Goal: Transaction & Acquisition: Book appointment/travel/reservation

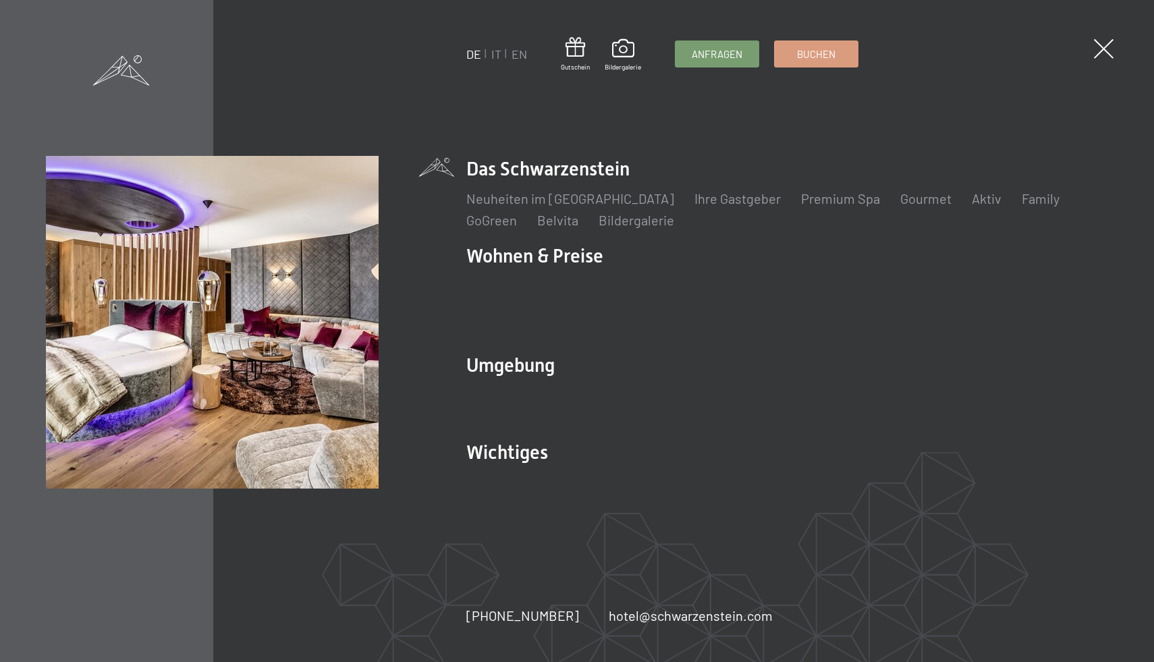
click at [637, 294] on link "Zimmer & Preise" at bounding box center [644, 286] width 98 height 16
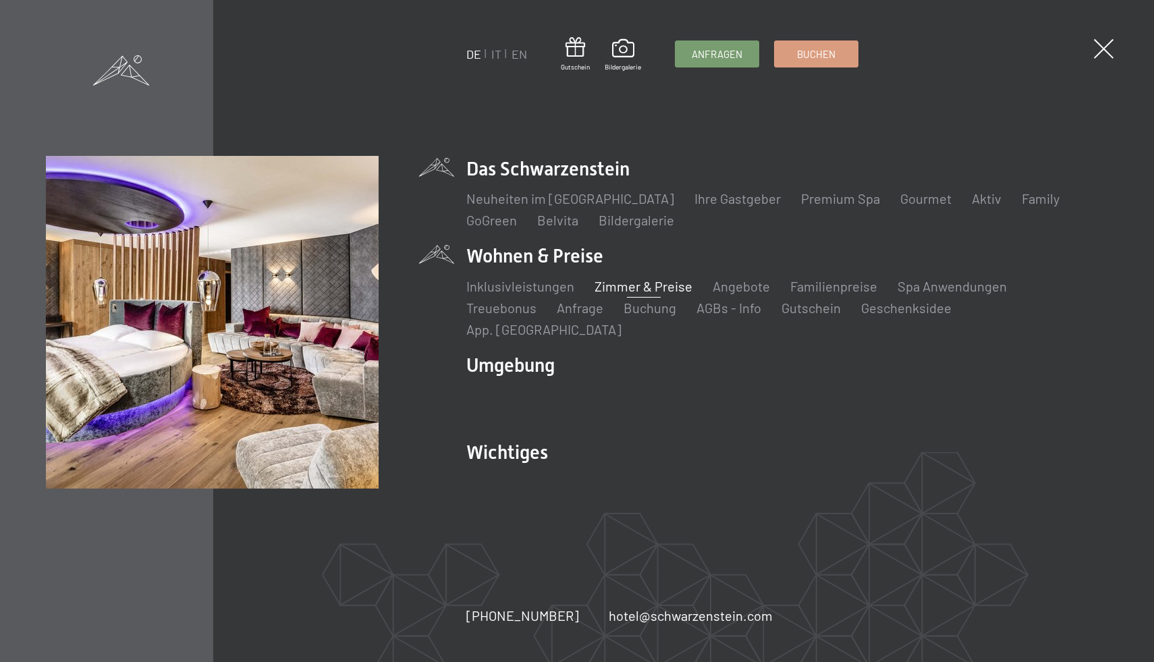
click at [608, 294] on link "Zimmer & Preise" at bounding box center [644, 286] width 98 height 16
click at [614, 294] on link "Zimmer & Preise" at bounding box center [644, 286] width 98 height 16
click at [622, 294] on link "Zimmer & Preise" at bounding box center [644, 286] width 98 height 16
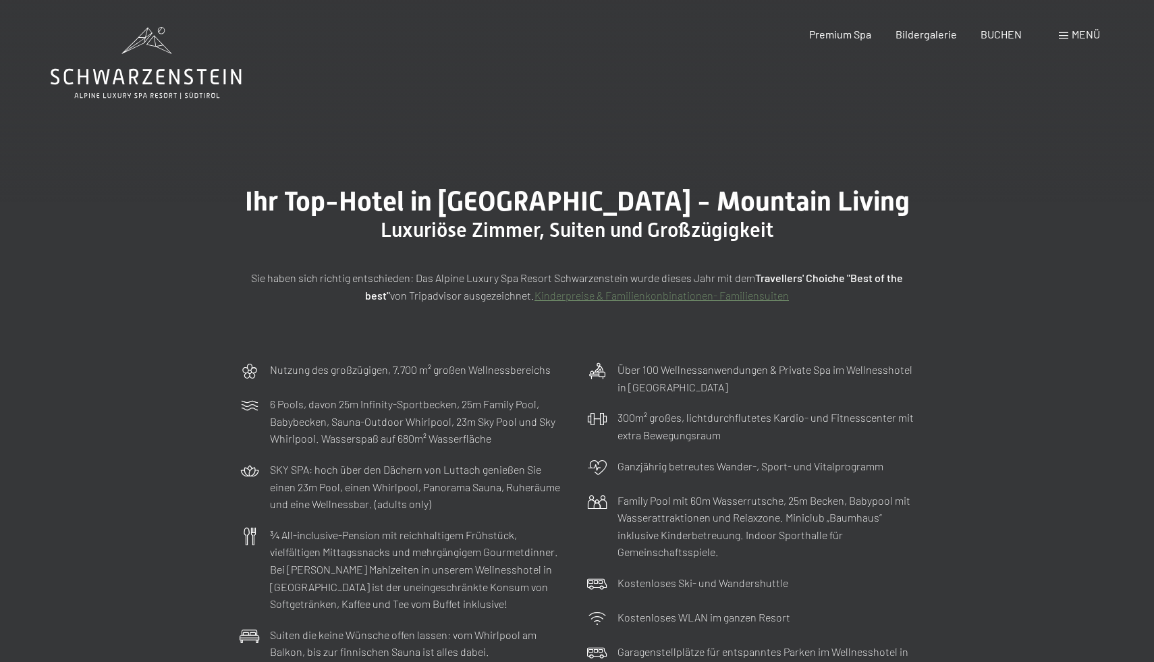
click at [1065, 37] on span at bounding box center [1063, 35] width 9 height 7
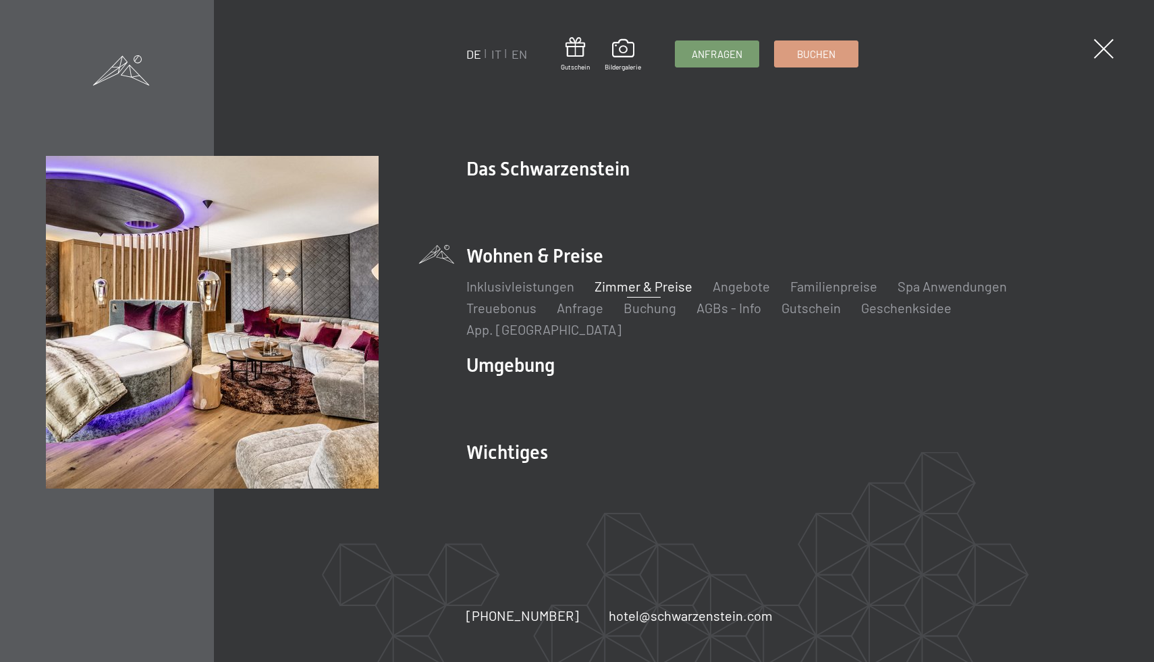
click at [613, 294] on link "Zimmer & Preise" at bounding box center [644, 286] width 98 height 16
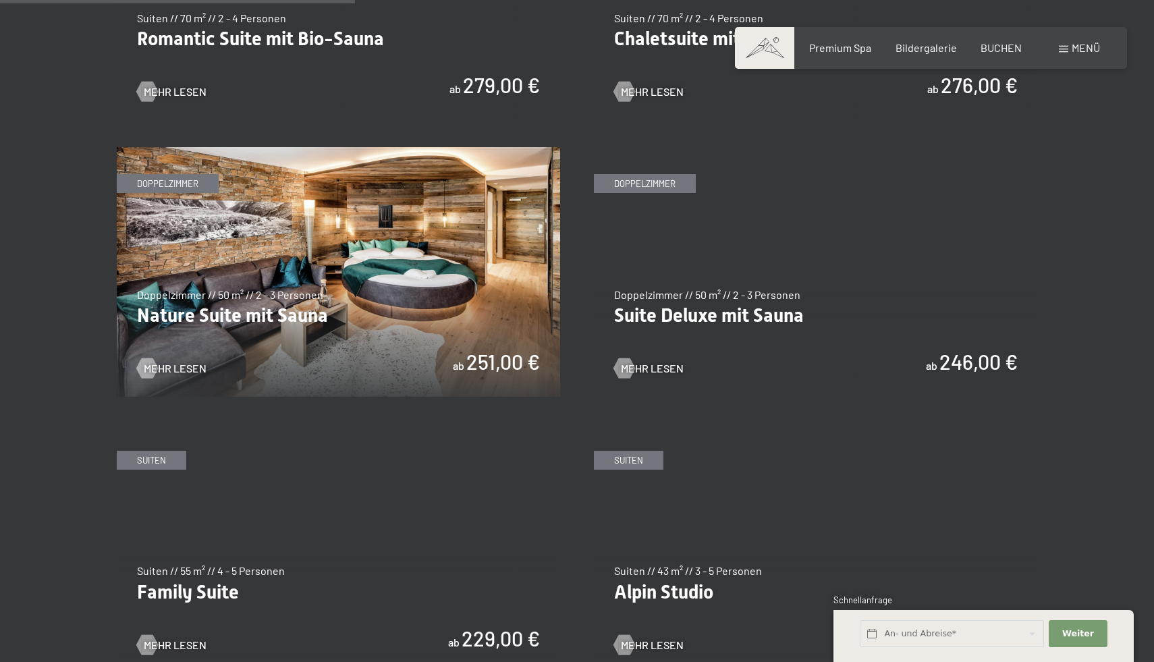
scroll to position [1311, 0]
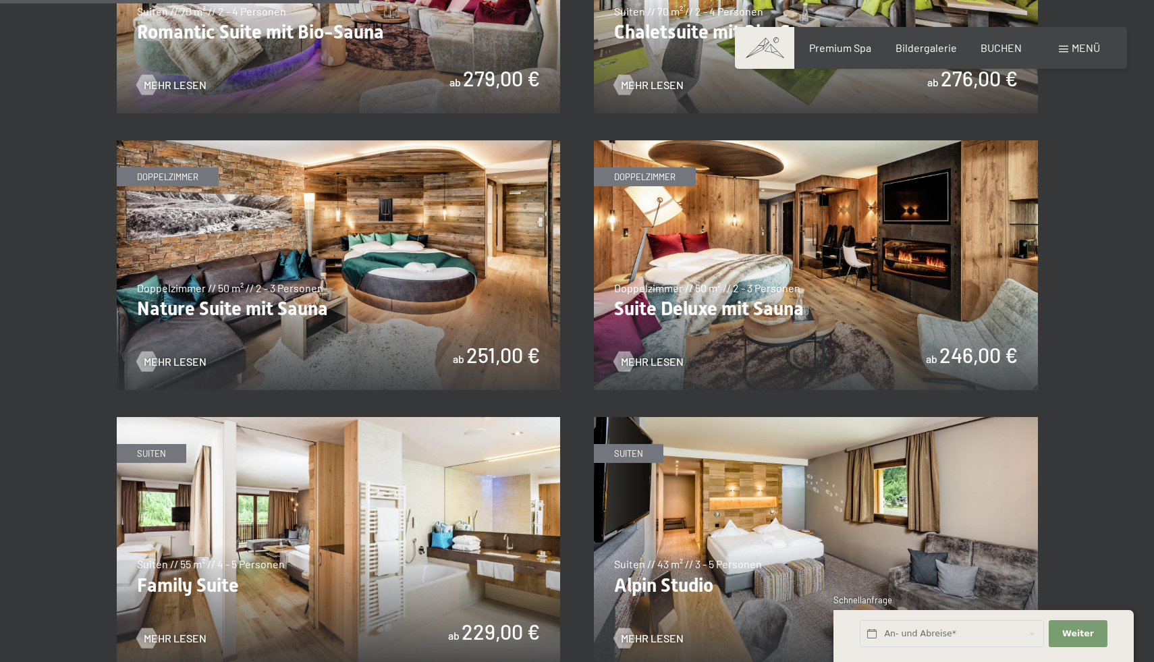
click at [422, 310] on img at bounding box center [339, 265] width 444 height 250
click at [780, 281] on img at bounding box center [816, 265] width 444 height 250
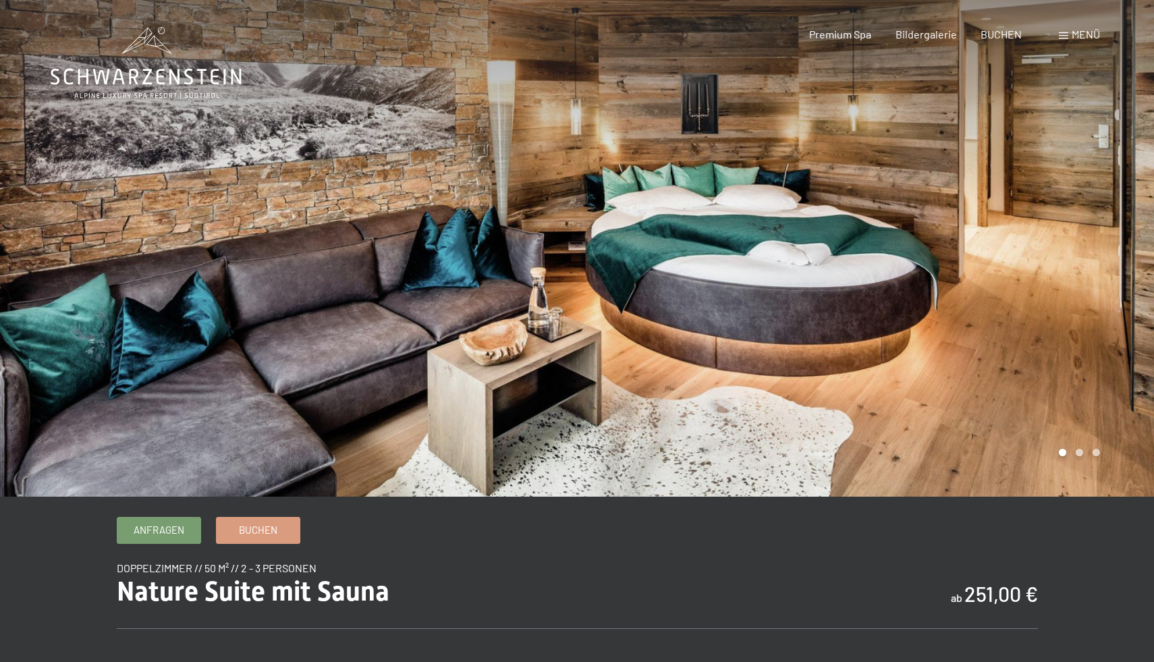
click at [1110, 270] on div at bounding box center [865, 248] width 577 height 497
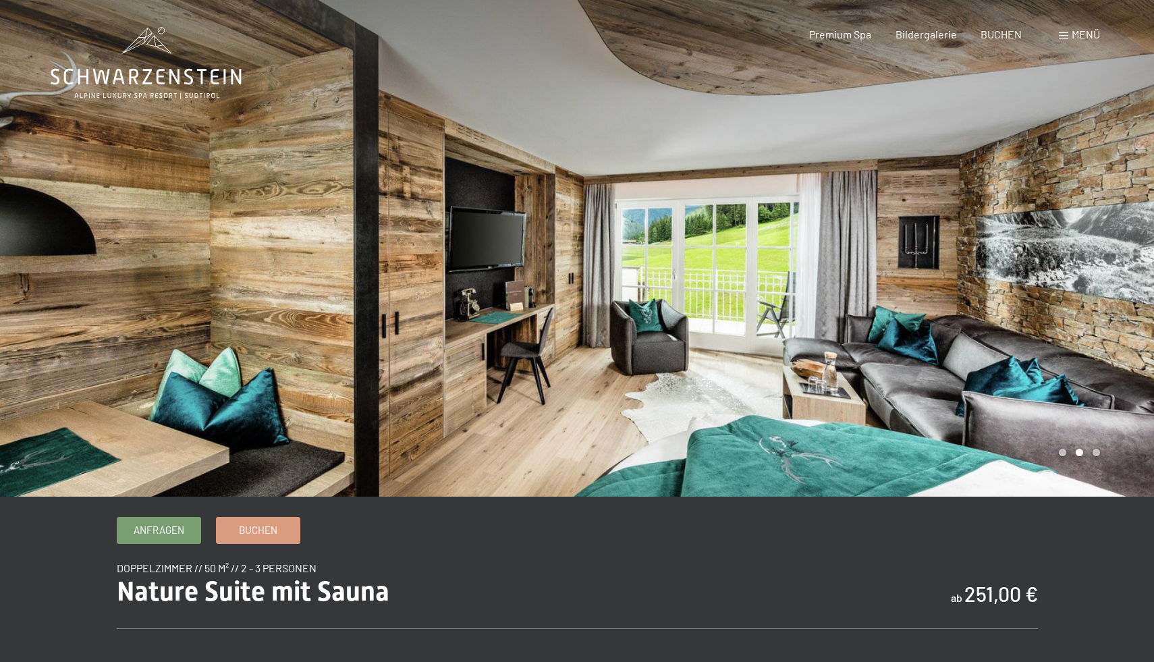
click at [1110, 270] on div at bounding box center [865, 248] width 577 height 497
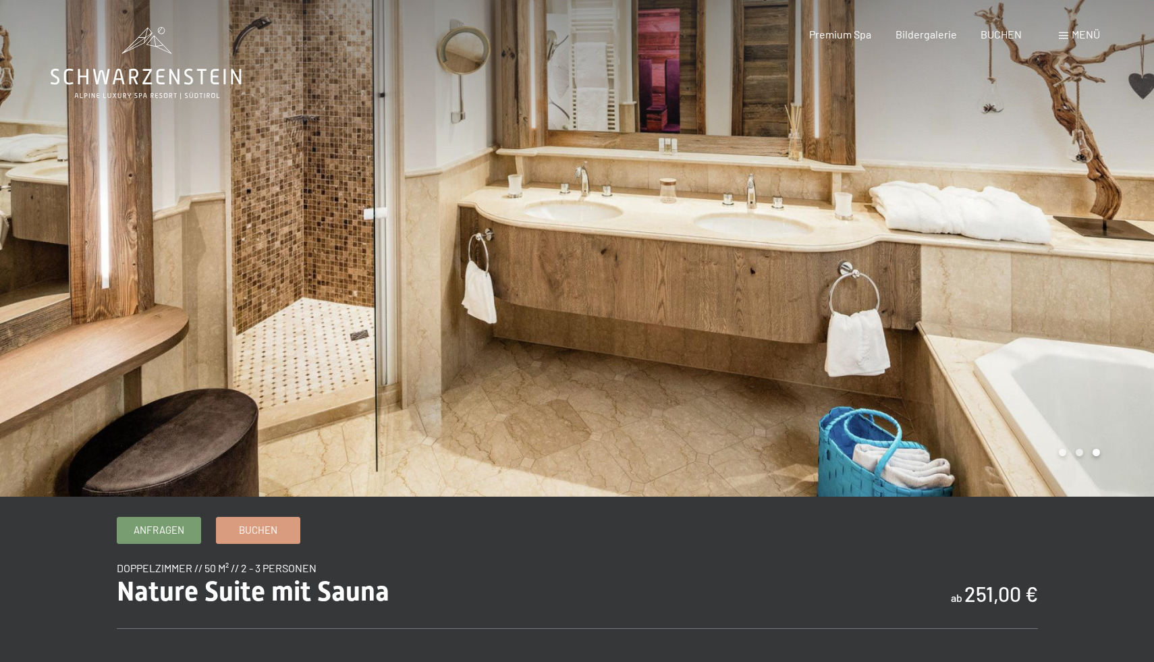
click at [1110, 270] on div at bounding box center [865, 248] width 577 height 497
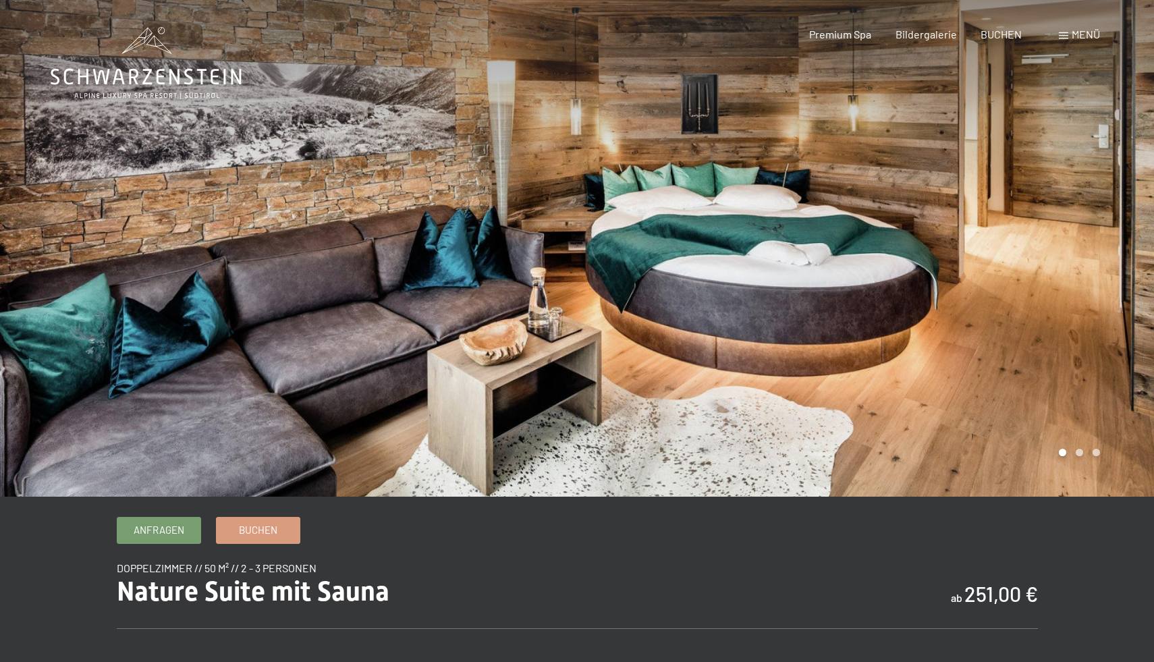
click at [1110, 270] on div at bounding box center [865, 248] width 577 height 497
